Goal: Task Accomplishment & Management: Use online tool/utility

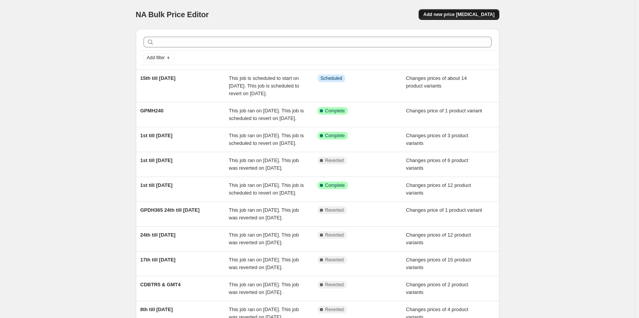
click at [453, 18] on button "Add new price [MEDICAL_DATA]" at bounding box center [458, 14] width 80 height 11
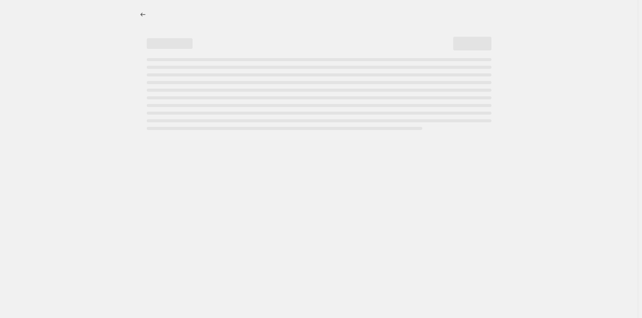
select select "percentage"
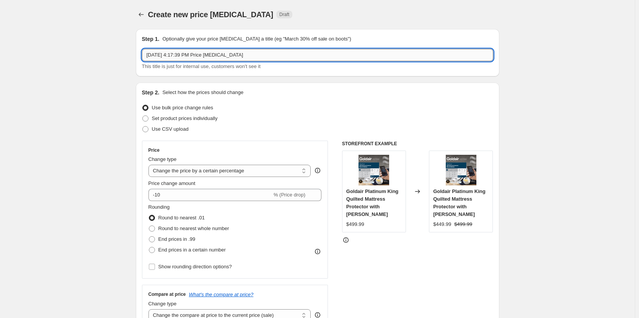
drag, startPoint x: 285, startPoint y: 57, endPoint x: 147, endPoint y: 55, distance: 137.3
click at [147, 55] on input "[DATE] 4:17:39 PM Price [MEDICAL_DATA]" at bounding box center [317, 55] width 351 height 12
click at [197, 57] on input "Added Models" at bounding box center [317, 55] width 351 height 12
type input "Added Models - 8th till [DATE]"
click at [148, 119] on span at bounding box center [145, 118] width 6 height 6
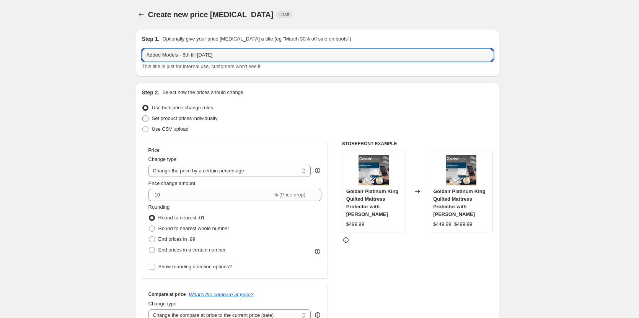
click at [143, 116] on input "Set product prices individually" at bounding box center [142, 115] width 0 height 0
radio input "true"
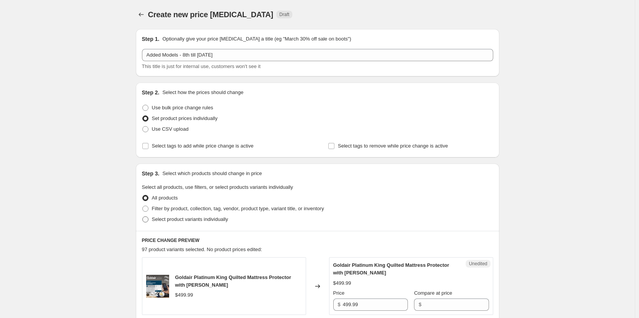
click at [147, 220] on span at bounding box center [145, 219] width 6 height 6
click at [143, 217] on input "Select product variants individually" at bounding box center [142, 216] width 0 height 0
radio input "true"
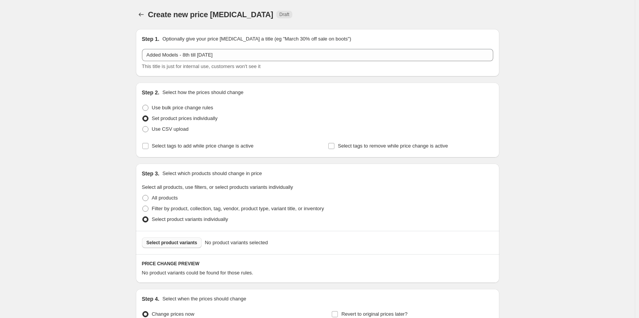
click at [182, 244] on span "Select product variants" at bounding box center [171, 243] width 51 height 6
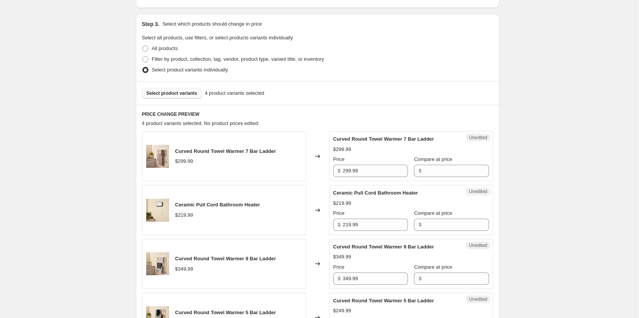
scroll to position [153, 0]
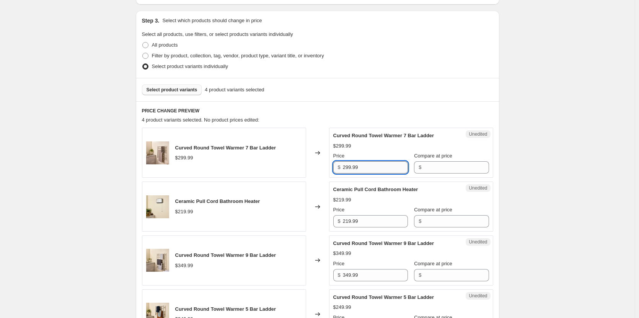
click at [381, 166] on input "299.99" at bounding box center [375, 167] width 65 height 12
drag, startPoint x: 373, startPoint y: 169, endPoint x: 332, endPoint y: 166, distance: 41.8
click at [332, 166] on div "Unedited Curved Round Towel Warmer 7 Bar Ladder $299.99 Price $ 299.99 Compare …" at bounding box center [411, 153] width 164 height 50
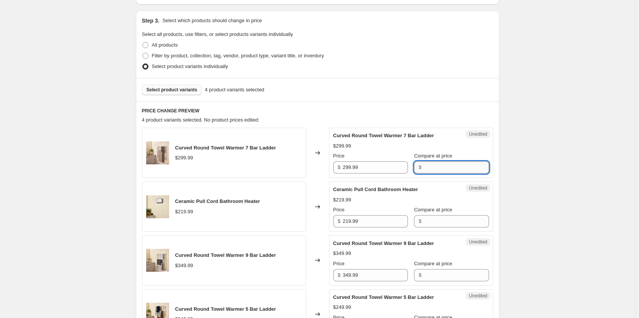
click at [423, 167] on input "Compare at price" at bounding box center [455, 167] width 65 height 12
paste input "299.99"
type input "299.99"
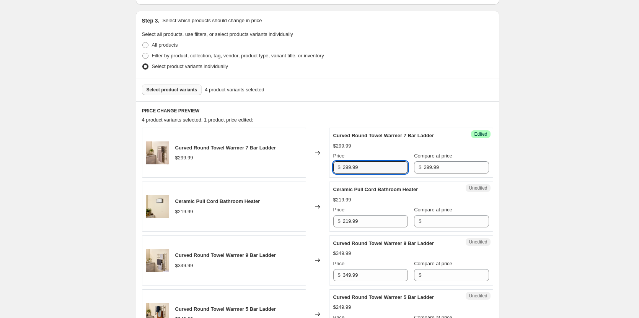
drag, startPoint x: 371, startPoint y: 166, endPoint x: 316, endPoint y: 166, distance: 55.1
click at [316, 166] on div "Curved Round Towel Warmer 7 Bar Ladder $299.99 Changed to Success Edited Curved…" at bounding box center [317, 153] width 351 height 50
type input "199.00"
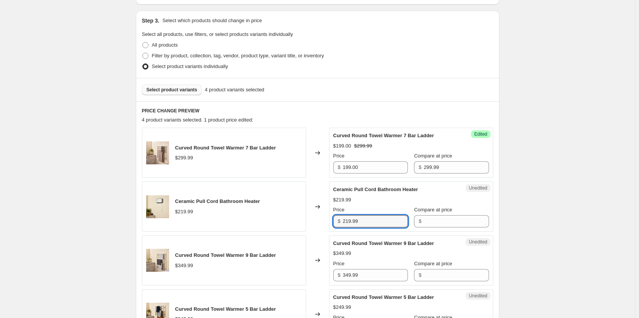
drag, startPoint x: 369, startPoint y: 221, endPoint x: 331, endPoint y: 219, distance: 38.3
click at [331, 219] on div "Unedited Ceramic Pull Cord Bathroom Heater $219.99 Price $ 219.99 Compare at pr…" at bounding box center [411, 207] width 164 height 50
click at [442, 220] on input "Compare at price" at bounding box center [455, 221] width 65 height 12
paste input "219.99"
type input "219.99"
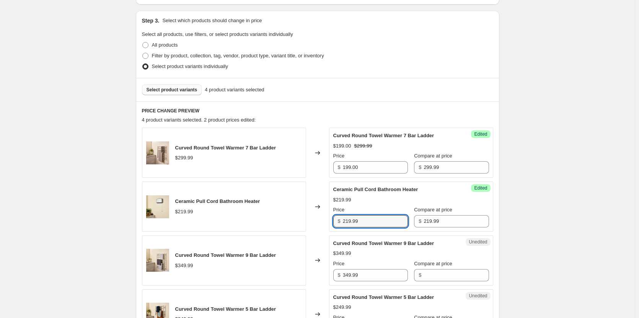
drag, startPoint x: 370, startPoint y: 220, endPoint x: 328, endPoint y: 220, distance: 42.1
click at [329, 221] on div "Ceramic Pull Cord Bathroom Heater $219.99 Changed to Success Edited Ceramic Pul…" at bounding box center [317, 207] width 351 height 50
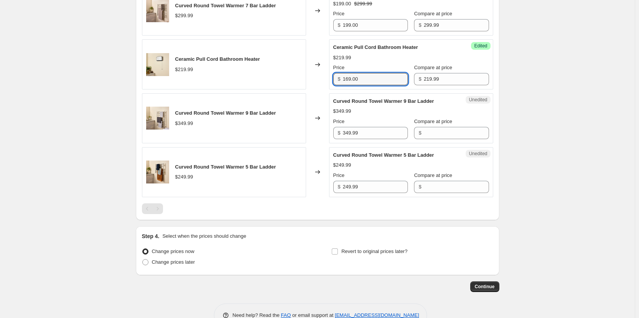
scroll to position [306, 0]
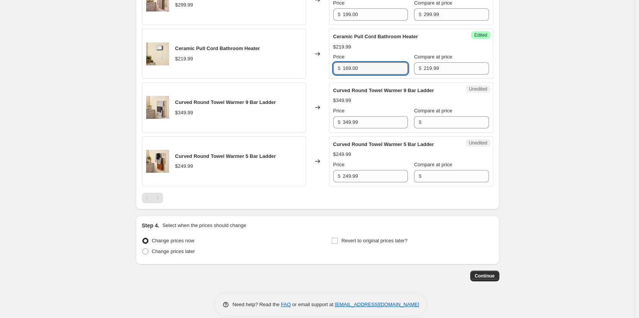
type input "169.00"
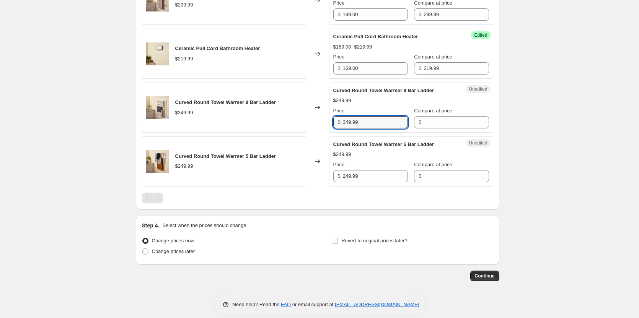
drag, startPoint x: 364, startPoint y: 122, endPoint x: 322, endPoint y: 118, distance: 41.8
click at [322, 118] on div "Curved Round Towel Warmer 9 Bar Ladder $349.99 Changed to Unedited Curved Round…" at bounding box center [317, 108] width 351 height 50
click at [322, 118] on div "Changed to" at bounding box center [317, 108] width 23 height 50
drag, startPoint x: 385, startPoint y: 122, endPoint x: 329, endPoint y: 121, distance: 57.0
click at [329, 121] on div "Curved Round Towel Warmer 9 Bar Ladder $349.99 Changed to Unedited Curved Round…" at bounding box center [317, 108] width 351 height 50
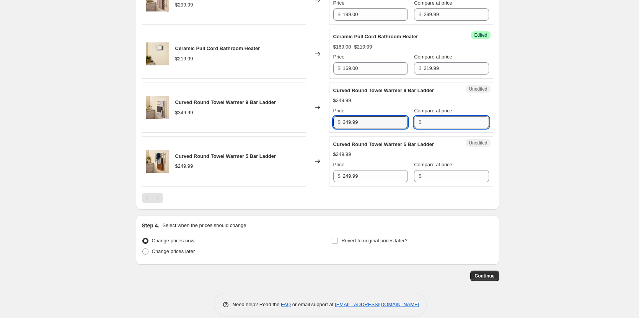
click at [439, 122] on input "Compare at price" at bounding box center [455, 122] width 65 height 12
paste input "349.99"
type input "349.99"
drag, startPoint x: 379, startPoint y: 120, endPoint x: 334, endPoint y: 121, distance: 44.7
click at [334, 121] on div "Success Edited Curved Round Towel Warmer 9 Bar Ladder $349.99 Price $ 349.99 Co…" at bounding box center [411, 108] width 164 height 50
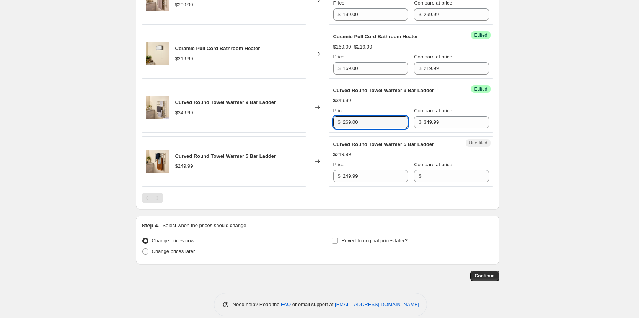
type input "269.00"
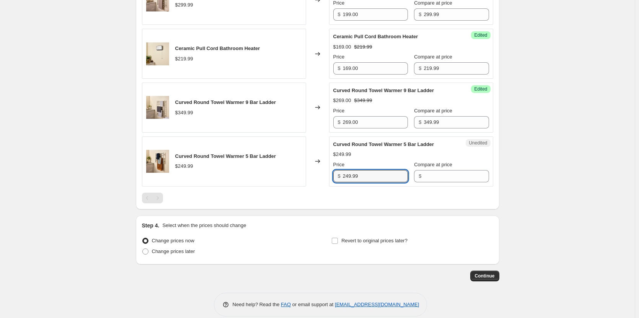
drag, startPoint x: 371, startPoint y: 178, endPoint x: 327, endPoint y: 177, distance: 44.0
click at [327, 177] on div "Curved Round Towel Warmer 5 Bar Ladder $249.99 Changed to Unedited Curved Round…" at bounding box center [317, 162] width 351 height 50
click at [445, 176] on input "Compare at price" at bounding box center [455, 176] width 65 height 12
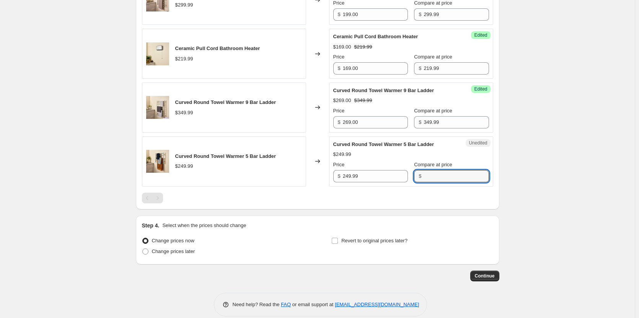
paste input "249.99"
type input "249.99"
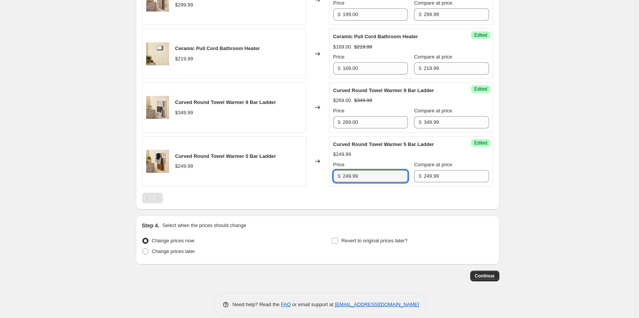
drag, startPoint x: 384, startPoint y: 178, endPoint x: 334, endPoint y: 178, distance: 49.7
click at [334, 178] on div "Success Edited Curved Round Towel Warmer 5 Bar Ladder $249.99 Price $ 249.99 Co…" at bounding box center [411, 162] width 164 height 50
type input "199.00"
click at [335, 241] on input "Revert to original prices later?" at bounding box center [335, 241] width 6 height 6
checkbox input "true"
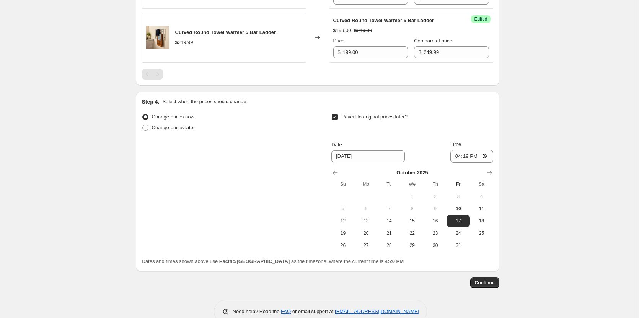
scroll to position [447, 0]
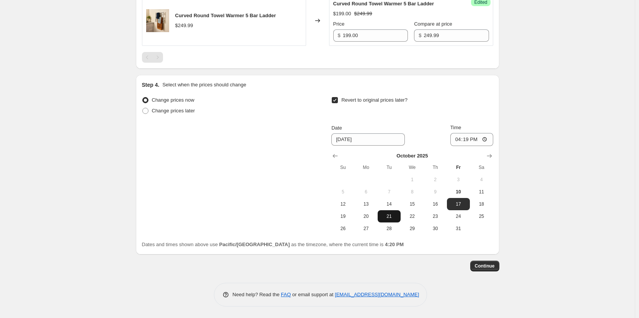
click at [389, 210] on button "21" at bounding box center [388, 216] width 23 height 12
click at [392, 205] on span "14" at bounding box center [389, 204] width 17 height 6
type input "[DATE]"
click at [485, 137] on input "16:19" at bounding box center [471, 139] width 43 height 13
type input "23:59"
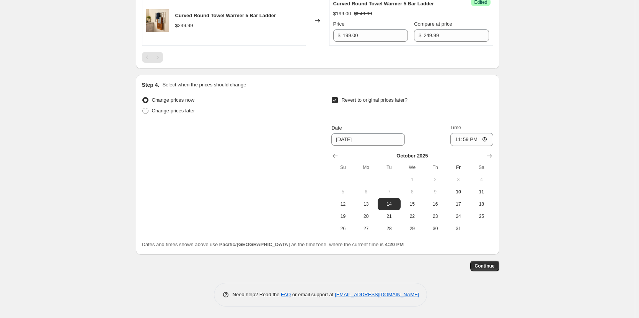
click at [491, 266] on span "Continue" at bounding box center [485, 266] width 20 height 6
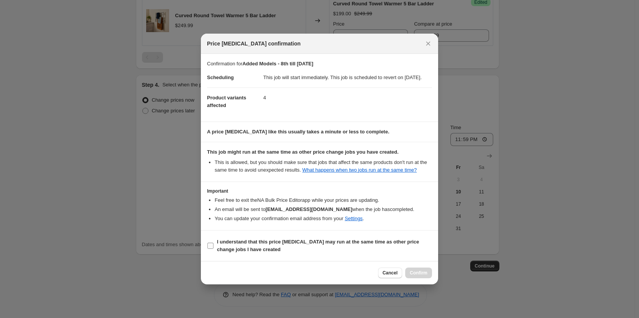
click at [211, 249] on input "I understand that this price [MEDICAL_DATA] may run at the same time as other p…" at bounding box center [210, 246] width 6 height 6
checkbox input "true"
click at [419, 276] on span "Confirm" at bounding box center [419, 273] width 18 height 6
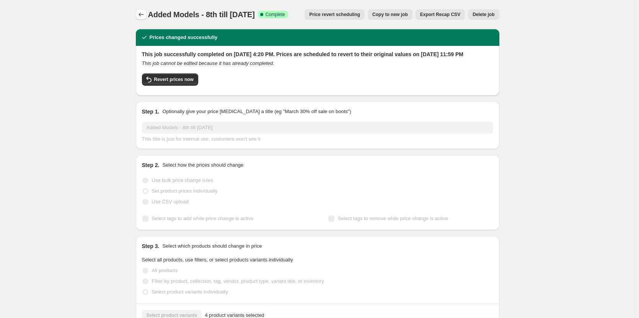
click at [144, 17] on icon "Price change jobs" at bounding box center [141, 15] width 8 height 8
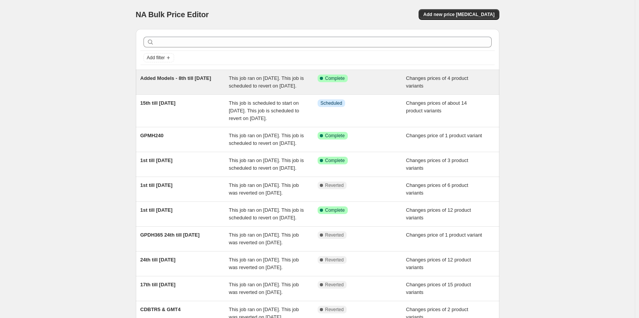
click at [196, 90] on div "Added Models - 8th till [DATE]" at bounding box center [184, 82] width 89 height 15
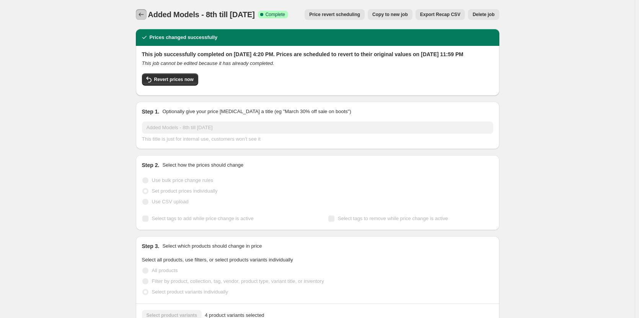
click at [145, 13] on icon "Price change jobs" at bounding box center [141, 15] width 8 height 8
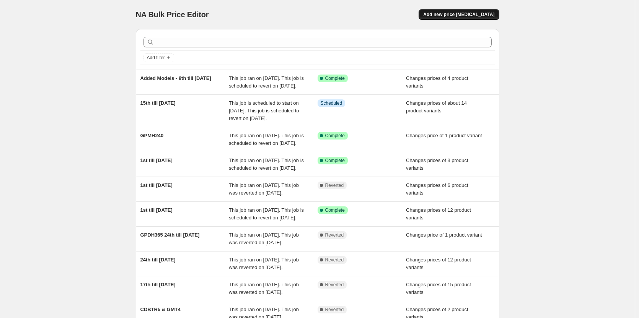
click at [459, 14] on span "Add new price [MEDICAL_DATA]" at bounding box center [458, 14] width 71 height 6
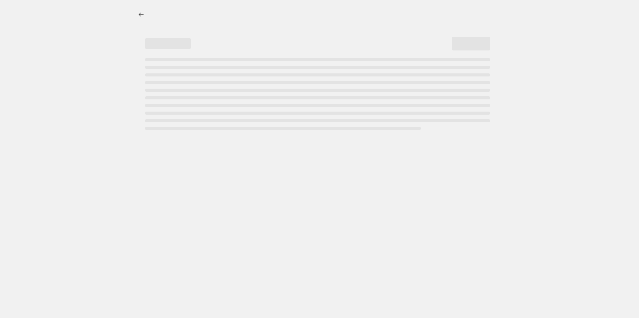
select select "percentage"
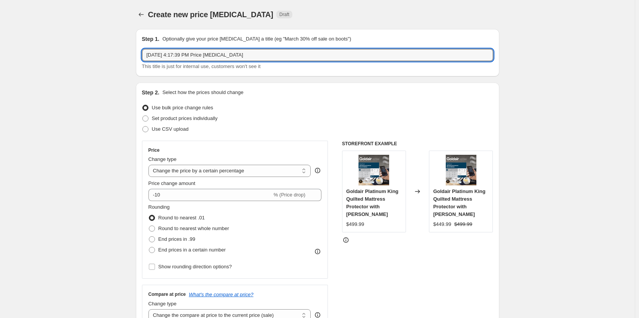
drag, startPoint x: 272, startPoint y: 55, endPoint x: 138, endPoint y: 52, distance: 133.9
click at [138, 52] on div "Step 1. Optionally give your price [MEDICAL_DATA] a title (eg "March 30% off sa…" at bounding box center [317, 52] width 363 height 47
type input "GTR5B"
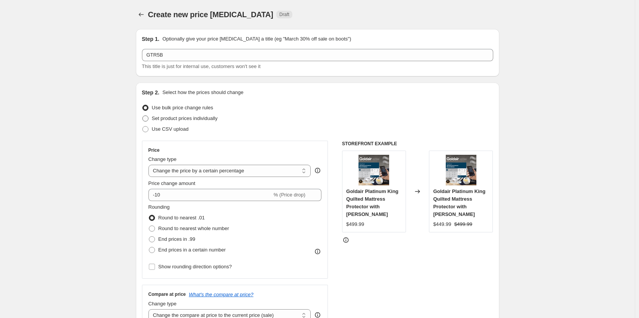
click at [148, 120] on span at bounding box center [145, 118] width 6 height 6
click at [143, 116] on input "Set product prices individually" at bounding box center [142, 115] width 0 height 0
radio input "true"
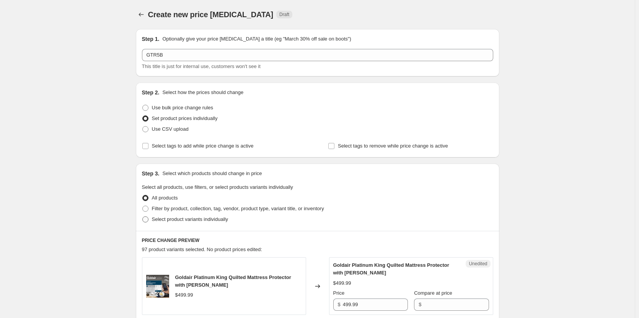
click at [147, 221] on span at bounding box center [145, 219] width 6 height 6
click at [143, 217] on input "Select product variants individually" at bounding box center [142, 216] width 0 height 0
radio input "true"
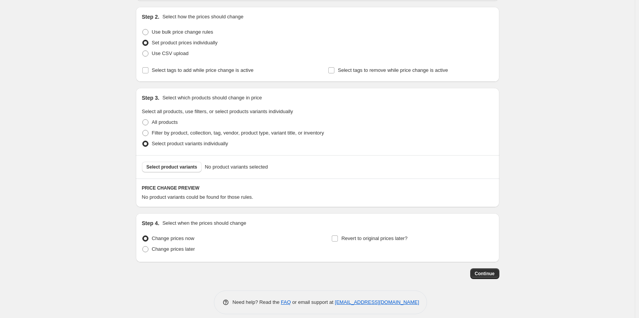
scroll to position [76, 0]
click at [184, 166] on span "Select product variants" at bounding box center [171, 166] width 51 height 6
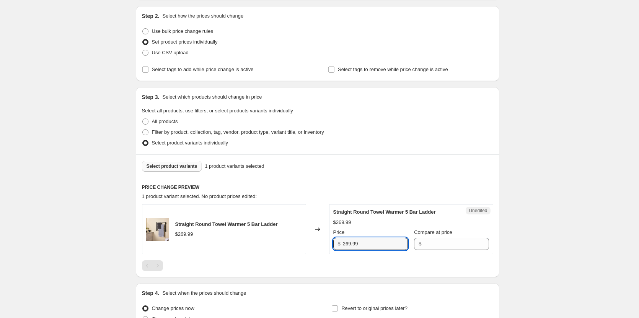
drag, startPoint x: 384, startPoint y: 243, endPoint x: 328, endPoint y: 244, distance: 56.2
click at [328, 244] on div "Straight Round Towel Warmer 5 Bar Ladder $269.99 Changed to Unedited Straight R…" at bounding box center [317, 229] width 351 height 50
click at [442, 241] on input "Compare at price" at bounding box center [455, 244] width 65 height 12
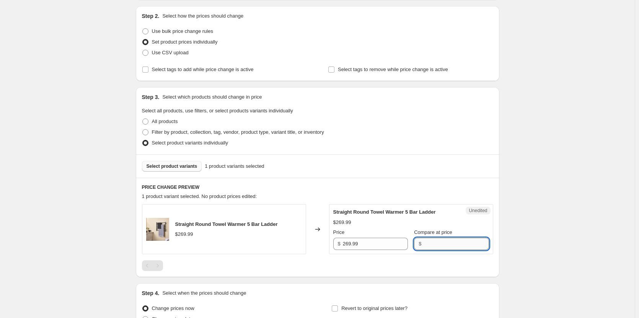
paste input "269.99"
type input "269.99"
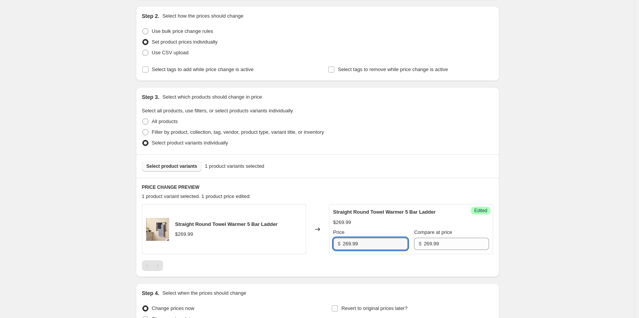
drag, startPoint x: 362, startPoint y: 244, endPoint x: 335, endPoint y: 244, distance: 26.8
click at [335, 244] on div "$ 269.99" at bounding box center [370, 244] width 75 height 12
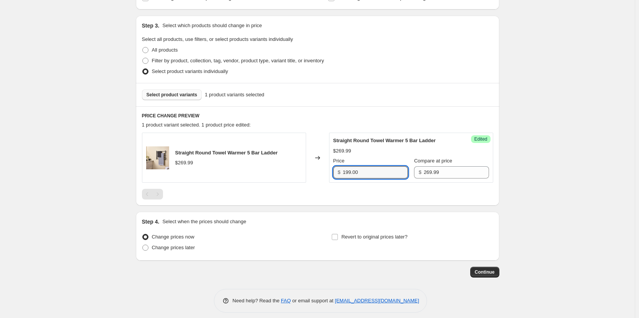
scroll to position [154, 0]
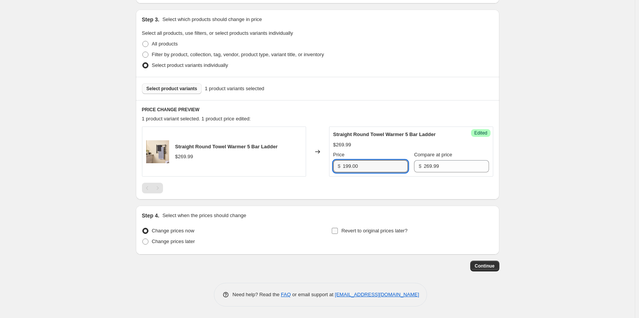
type input "199.00"
click at [336, 233] on input "Revert to original prices later?" at bounding box center [335, 231] width 6 height 6
checkbox input "true"
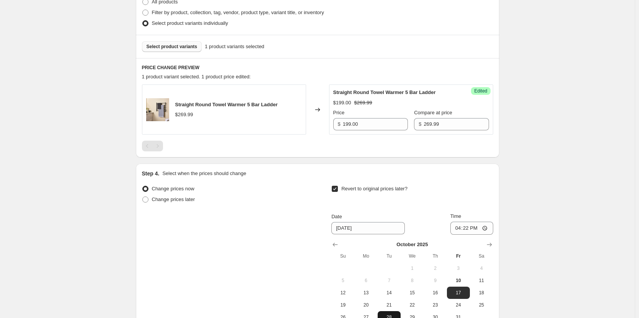
scroll to position [269, 0]
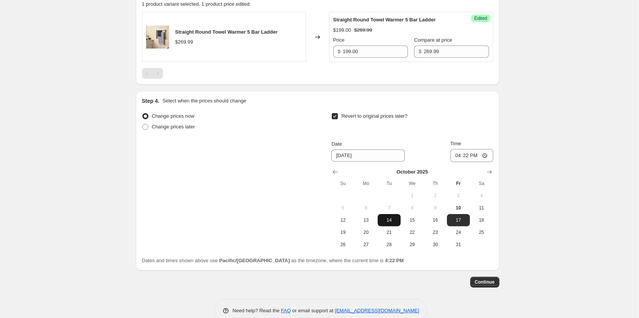
click at [389, 222] on span "14" at bounding box center [389, 220] width 17 height 6
type input "[DATE]"
click at [488, 154] on input "16:22" at bounding box center [471, 155] width 43 height 13
type input "23:59"
click at [547, 200] on div "Create new price [MEDICAL_DATA]. This page is ready Create new price [MEDICAL_D…" at bounding box center [317, 32] width 634 height 603
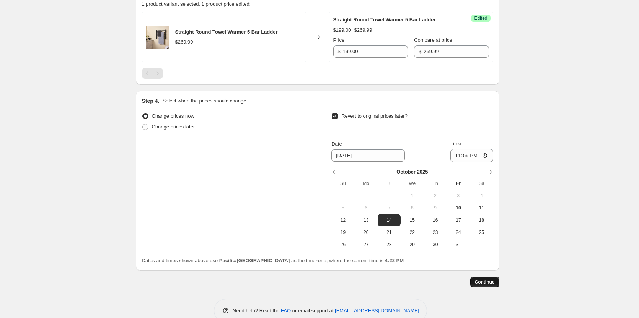
click at [483, 282] on span "Continue" at bounding box center [485, 282] width 20 height 6
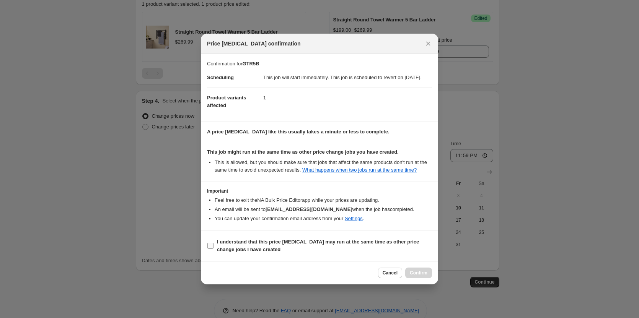
click at [208, 248] on input "I understand that this price [MEDICAL_DATA] may run at the same time as other p…" at bounding box center [210, 246] width 6 height 6
checkbox input "true"
click at [418, 276] on span "Confirm" at bounding box center [419, 273] width 18 height 6
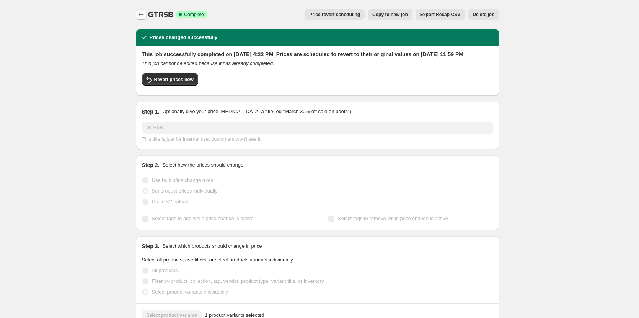
click at [143, 16] on icon "Price change jobs" at bounding box center [141, 15] width 8 height 8
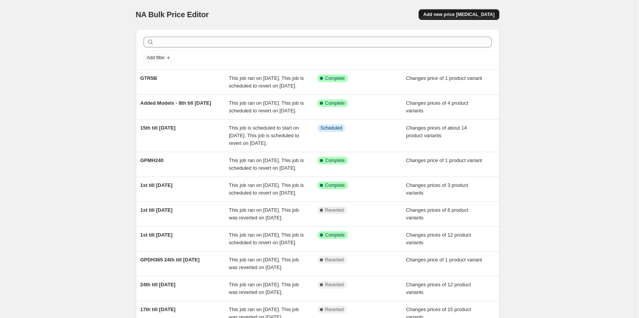
click at [449, 16] on span "Add new price [MEDICAL_DATA]" at bounding box center [458, 14] width 71 height 6
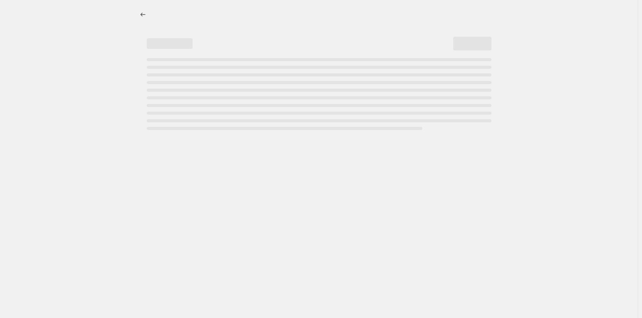
select select "percentage"
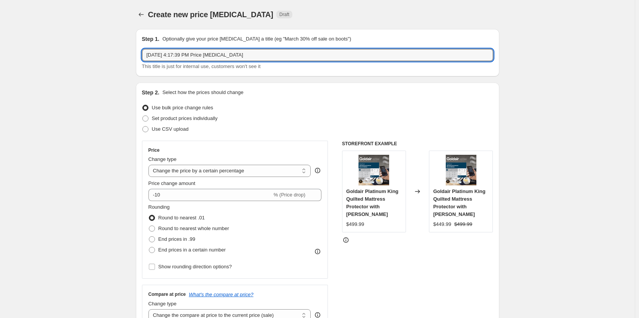
drag, startPoint x: 267, startPoint y: 55, endPoint x: 143, endPoint y: 52, distance: 124.7
click at [143, 52] on div "Step 1. Optionally give your price [MEDICAL_DATA] a title (eg "March 30% off sa…" at bounding box center [317, 52] width 363 height 47
paste input "269.99"
drag, startPoint x: 175, startPoint y: 54, endPoint x: 136, endPoint y: 53, distance: 39.0
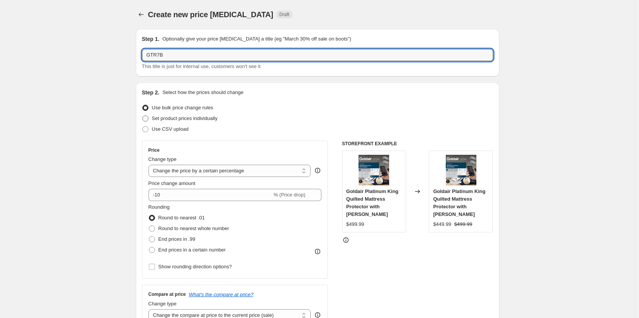
type input "GTR7B"
click at [146, 119] on span at bounding box center [145, 118] width 6 height 6
click at [143, 116] on input "Set product prices individually" at bounding box center [142, 115] width 0 height 0
radio input "true"
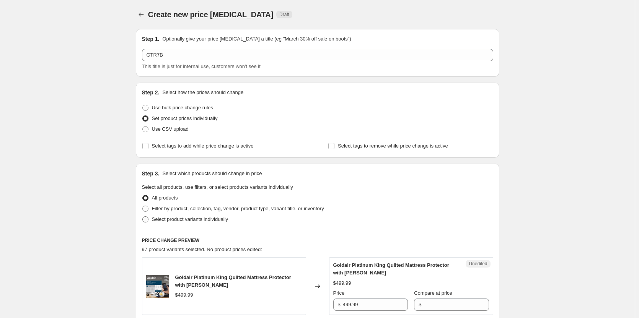
click at [148, 221] on span at bounding box center [145, 219] width 6 height 6
click at [143, 217] on input "Select product variants individually" at bounding box center [142, 216] width 0 height 0
radio input "true"
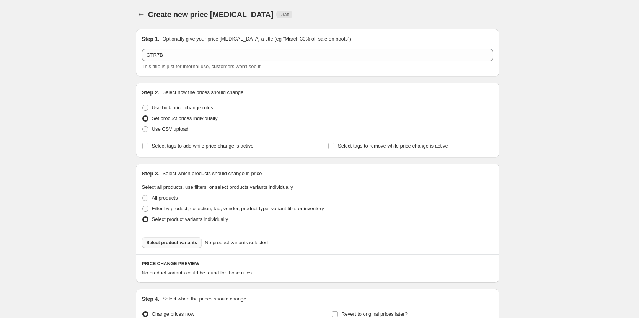
click at [189, 242] on span "Select product variants" at bounding box center [171, 243] width 51 height 6
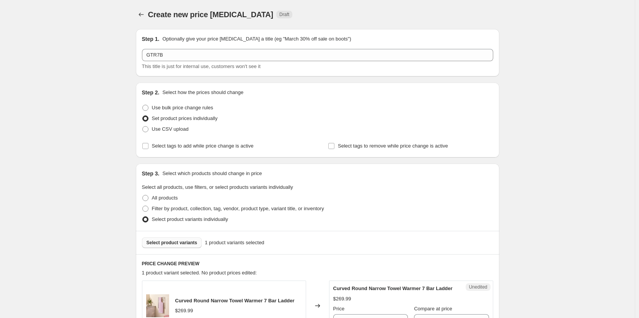
click at [178, 248] on button "Select product variants" at bounding box center [172, 242] width 60 height 11
click at [142, 13] on icon "Price change jobs" at bounding box center [140, 15] width 5 height 4
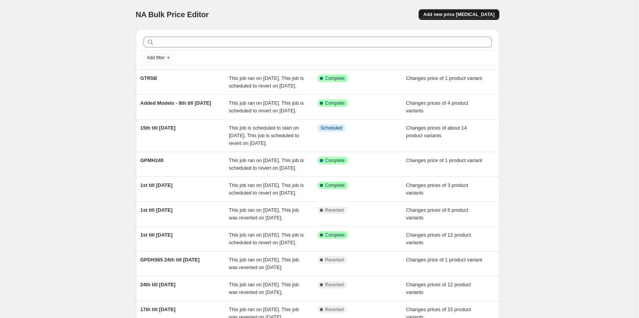
click at [450, 13] on span "Add new price [MEDICAL_DATA]" at bounding box center [458, 14] width 71 height 6
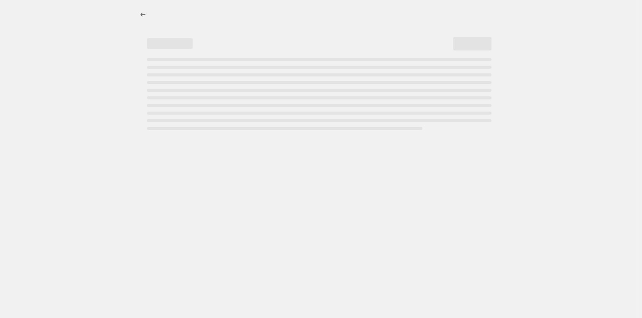
select select "percentage"
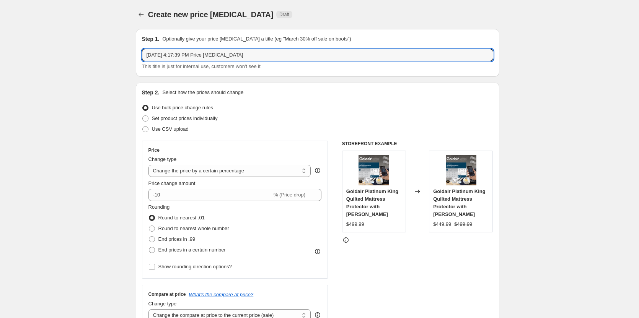
drag, startPoint x: 246, startPoint y: 55, endPoint x: 126, endPoint y: 53, distance: 120.5
type input "GTR7B"
click at [147, 120] on span at bounding box center [145, 118] width 6 height 6
click at [143, 116] on input "Set product prices individually" at bounding box center [142, 115] width 0 height 0
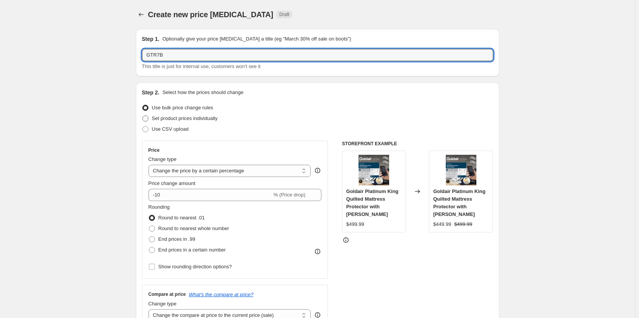
radio input "true"
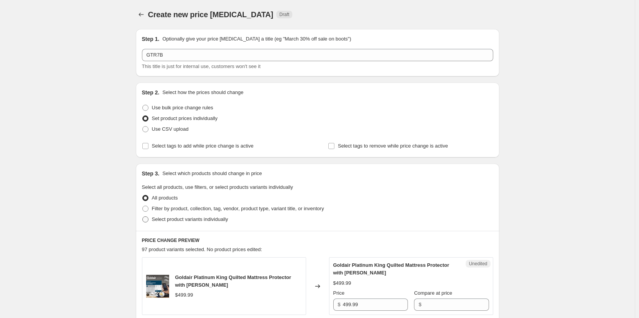
click at [147, 218] on span at bounding box center [145, 219] width 6 height 6
click at [143, 217] on input "Select product variants individually" at bounding box center [142, 216] width 0 height 0
radio input "true"
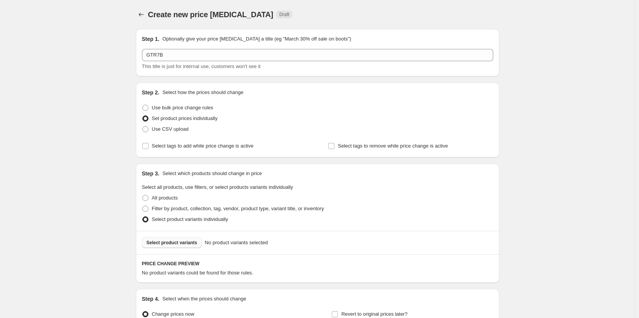
click at [172, 243] on span "Select product variants" at bounding box center [171, 243] width 51 height 6
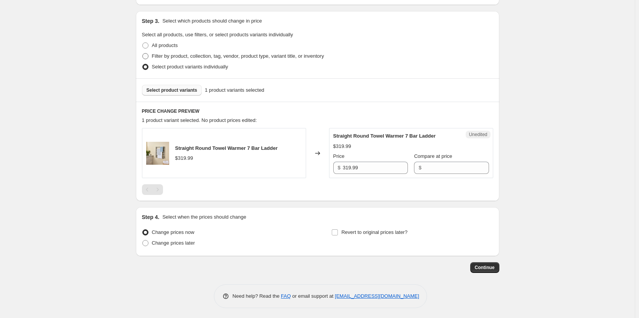
scroll to position [153, 0]
drag, startPoint x: 376, startPoint y: 170, endPoint x: 329, endPoint y: 168, distance: 47.1
click at [329, 168] on div "Straight Round Towel Warmer 7 Bar Ladder $319.99 Changed to Unedited Straight R…" at bounding box center [317, 153] width 351 height 50
click at [445, 165] on input "Compare at price" at bounding box center [455, 167] width 65 height 12
paste input "319.99"
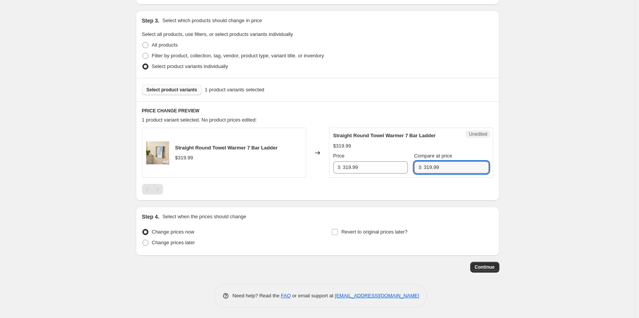
type input "319.99"
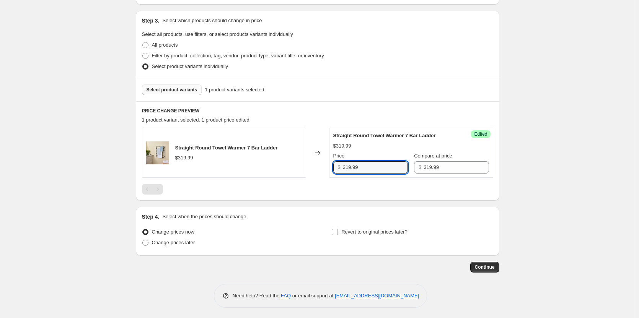
drag, startPoint x: 369, startPoint y: 171, endPoint x: 341, endPoint y: 167, distance: 27.9
click at [341, 167] on div "$ 319.99" at bounding box center [370, 167] width 75 height 12
click at [340, 167] on span "$" at bounding box center [339, 167] width 3 height 6
type input "249.00"
click at [335, 233] on input "Revert to original prices later?" at bounding box center [335, 232] width 6 height 6
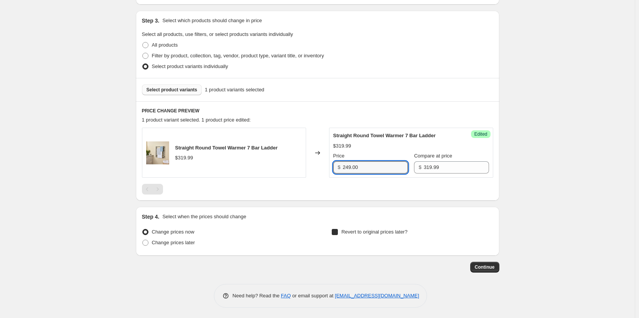
checkbox input "true"
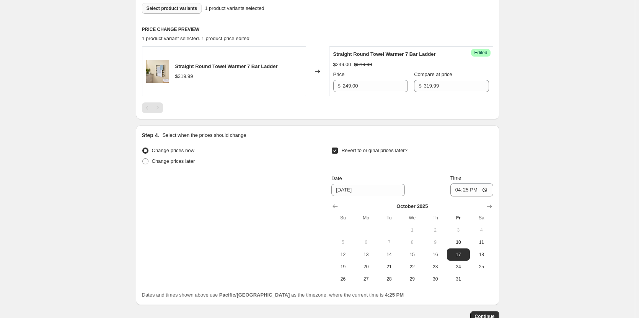
scroll to position [268, 0]
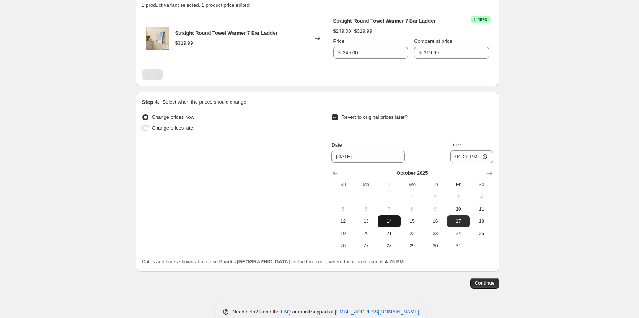
click at [395, 221] on span "14" at bounding box center [389, 221] width 17 height 6
type input "[DATE]"
click at [485, 157] on input "16:25" at bounding box center [471, 156] width 43 height 13
type input "23:59"
click at [538, 185] on div "Create new price [MEDICAL_DATA]. This page is ready Create new price [MEDICAL_D…" at bounding box center [317, 33] width 634 height 603
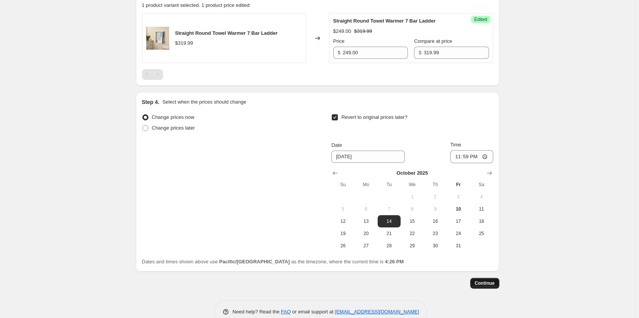
click at [488, 284] on span "Continue" at bounding box center [485, 283] width 20 height 6
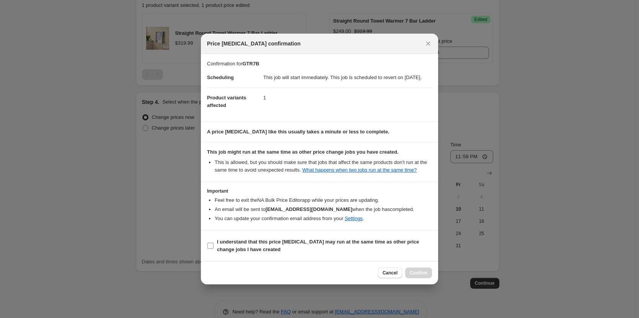
click at [211, 249] on input "I understand that this price [MEDICAL_DATA] may run at the same time as other p…" at bounding box center [210, 246] width 6 height 6
checkbox input "true"
click at [415, 276] on span "Confirm" at bounding box center [419, 273] width 18 height 6
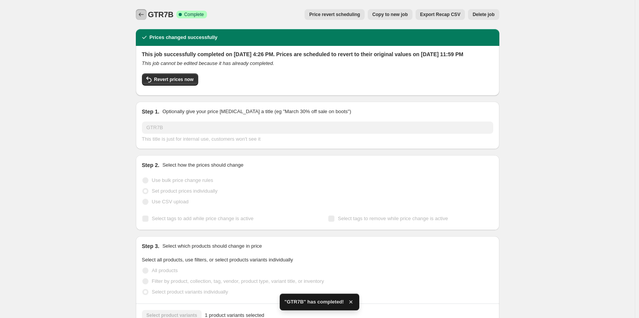
click at [141, 12] on icon "Price change jobs" at bounding box center [141, 15] width 8 height 8
